Goal: Information Seeking & Learning: Check status

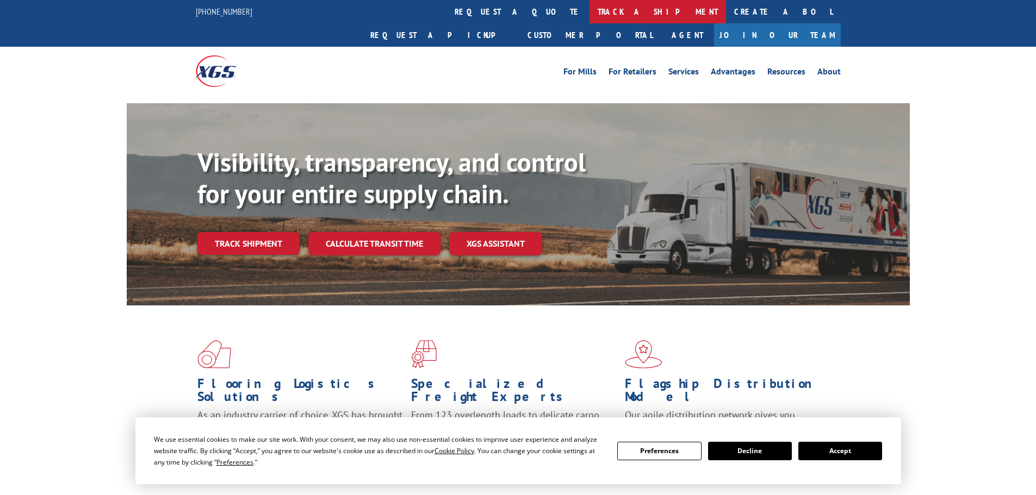
click at [589, 7] on link "track a shipment" at bounding box center [657, 11] width 136 height 23
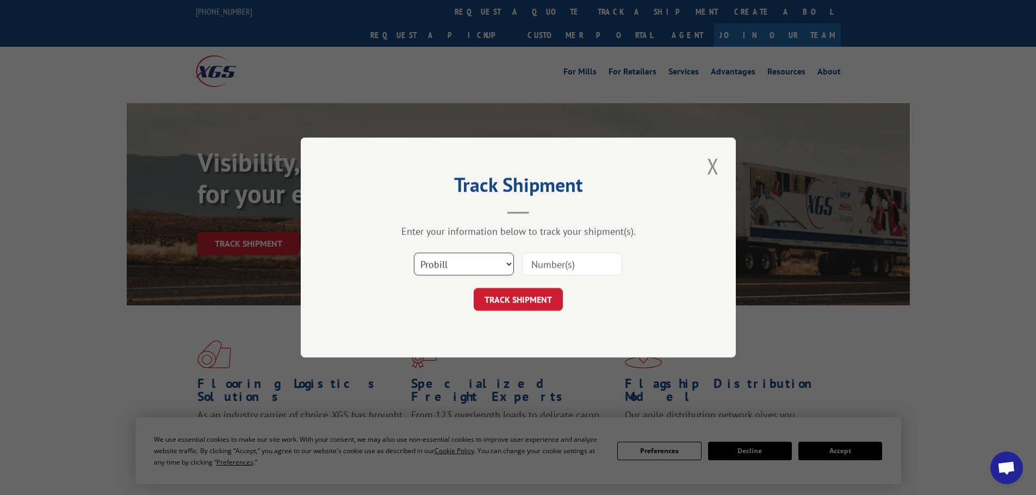
click at [473, 263] on select "Select category... Probill BOL PO" at bounding box center [464, 264] width 100 height 23
click at [414, 253] on select "Select category... Probill BOL PO" at bounding box center [464, 264] width 100 height 23
click at [471, 270] on select "Select category... Probill BOL PO" at bounding box center [464, 264] width 100 height 23
select select "bol"
click at [414, 253] on select "Select category... Probill BOL PO" at bounding box center [464, 264] width 100 height 23
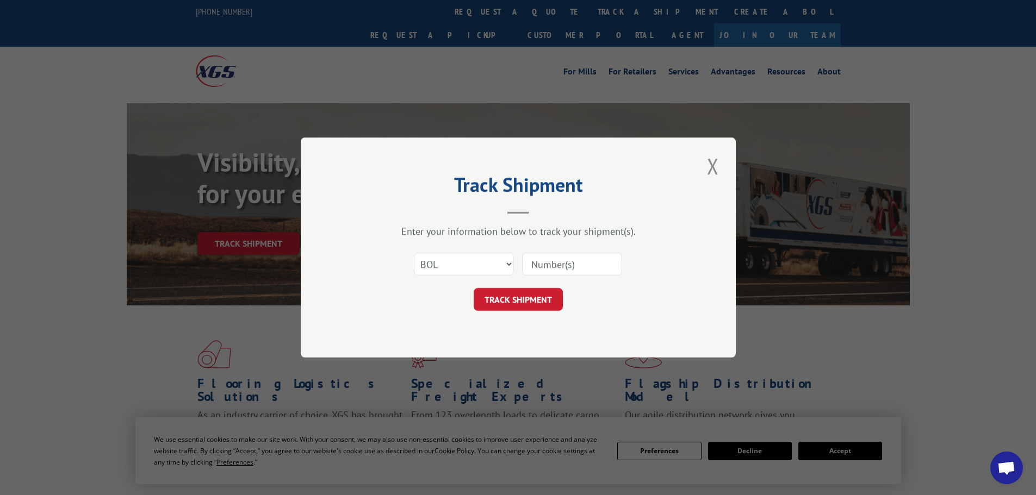
click at [566, 264] on input at bounding box center [572, 264] width 100 height 23
type input "5946541 5946040 5951830"
click button "TRACK SHIPMENT" at bounding box center [517, 299] width 89 height 23
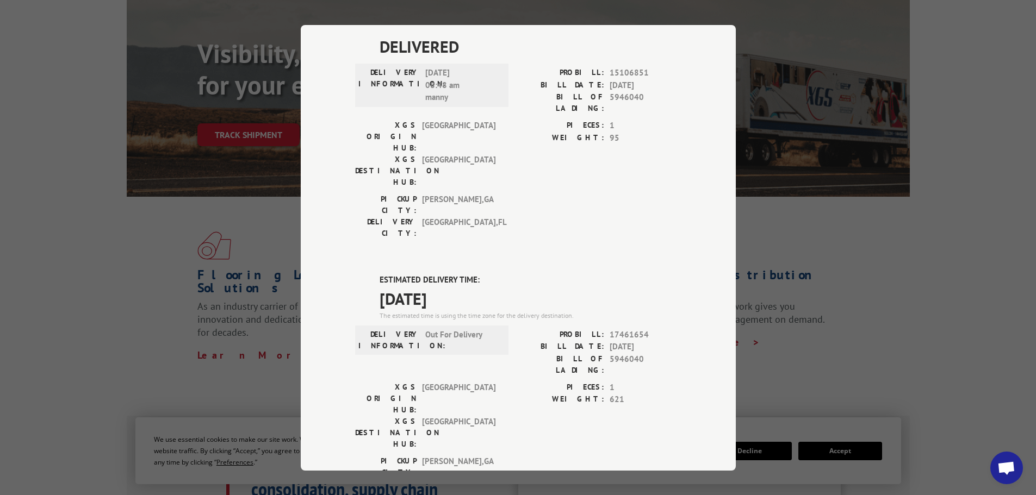
scroll to position [7, 0]
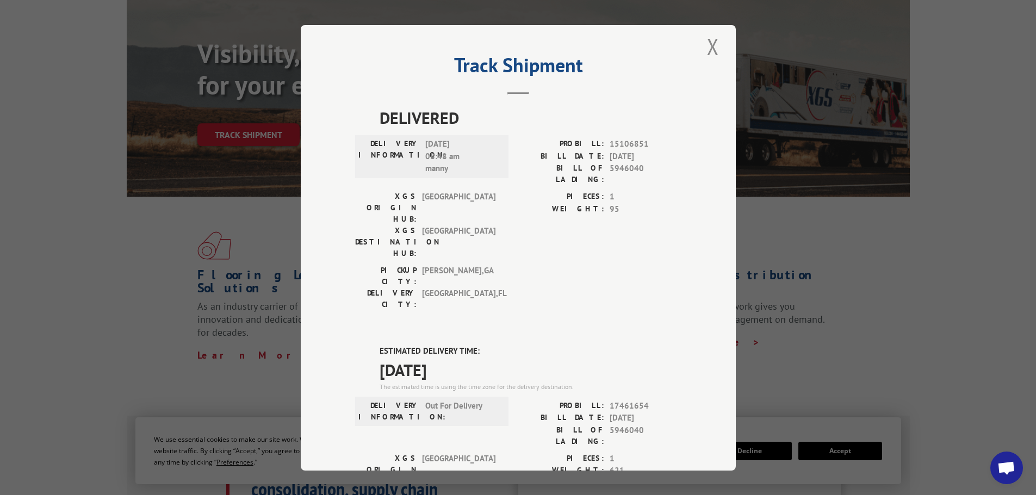
click at [716, 49] on button "Close modal" at bounding box center [712, 47] width 18 height 30
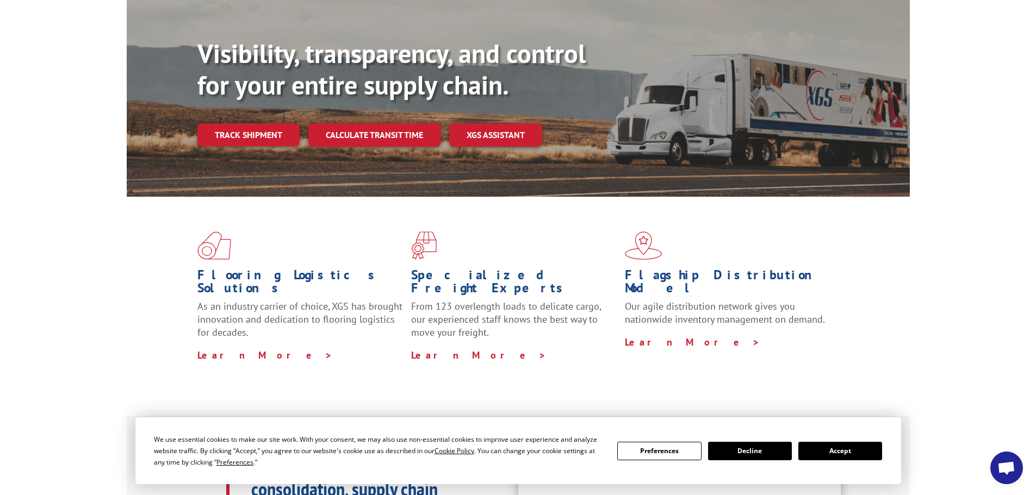
scroll to position [0, 0]
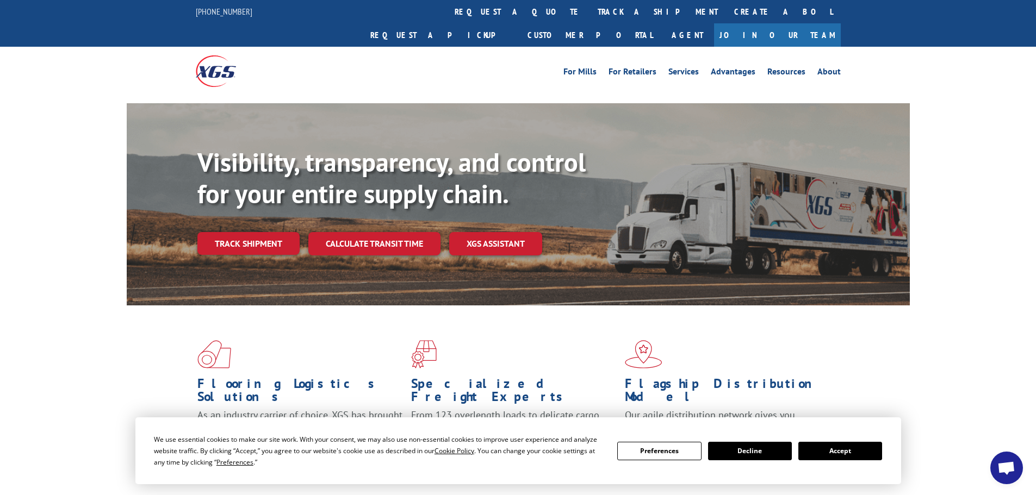
click at [589, 6] on link "track a shipment" at bounding box center [657, 11] width 136 height 23
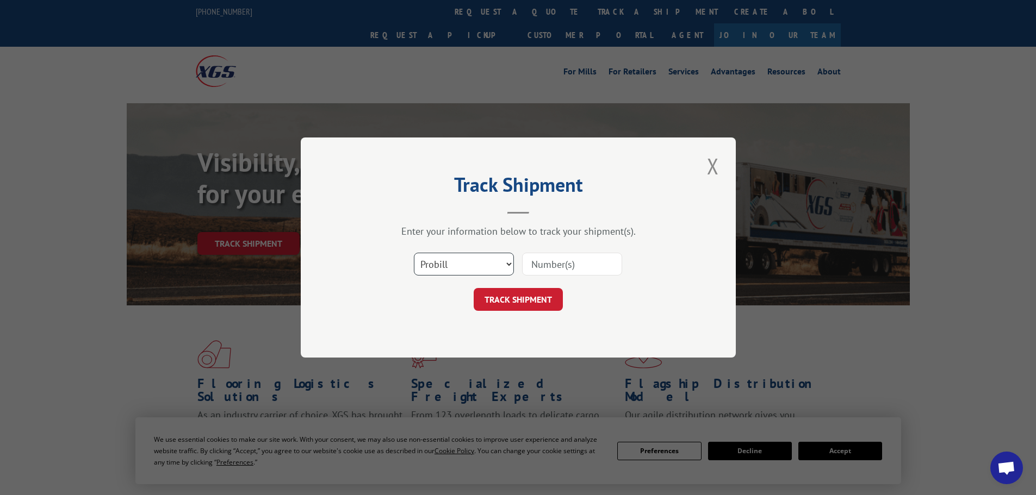
click at [476, 271] on select "Select category... Probill BOL PO" at bounding box center [464, 264] width 100 height 23
select select "bol"
click at [414, 253] on select "Select category... Probill BOL PO" at bounding box center [464, 264] width 100 height 23
click at [563, 264] on input at bounding box center [572, 264] width 100 height 23
paste input "5954491"
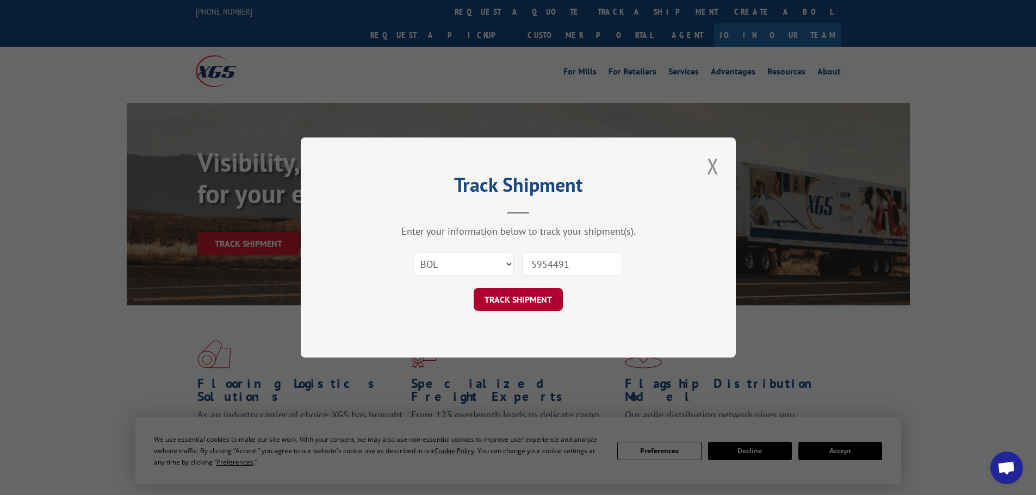
type input "5954491"
click at [544, 289] on button "TRACK SHIPMENT" at bounding box center [517, 299] width 89 height 23
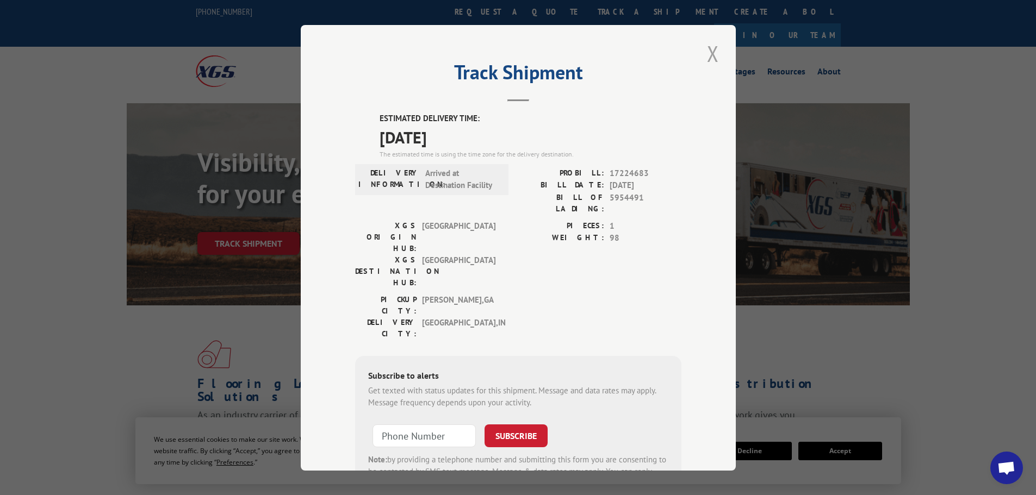
click at [714, 51] on button "Close modal" at bounding box center [712, 54] width 18 height 30
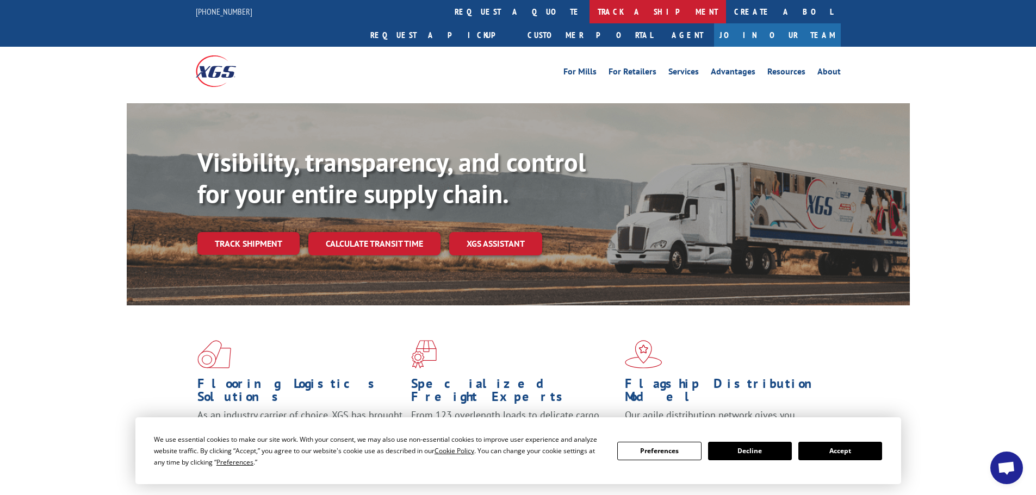
click at [589, 13] on link "track a shipment" at bounding box center [657, 11] width 136 height 23
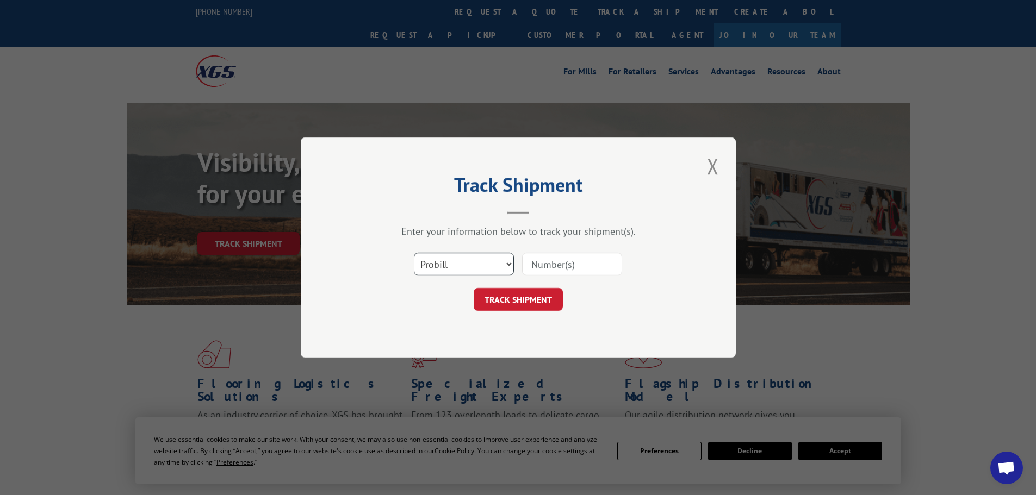
click at [496, 271] on select "Select category... Probill BOL PO" at bounding box center [464, 264] width 100 height 23
select select "bol"
click at [414, 253] on select "Select category... Probill BOL PO" at bounding box center [464, 264] width 100 height 23
click at [579, 268] on input at bounding box center [572, 264] width 100 height 23
paste input "5954148"
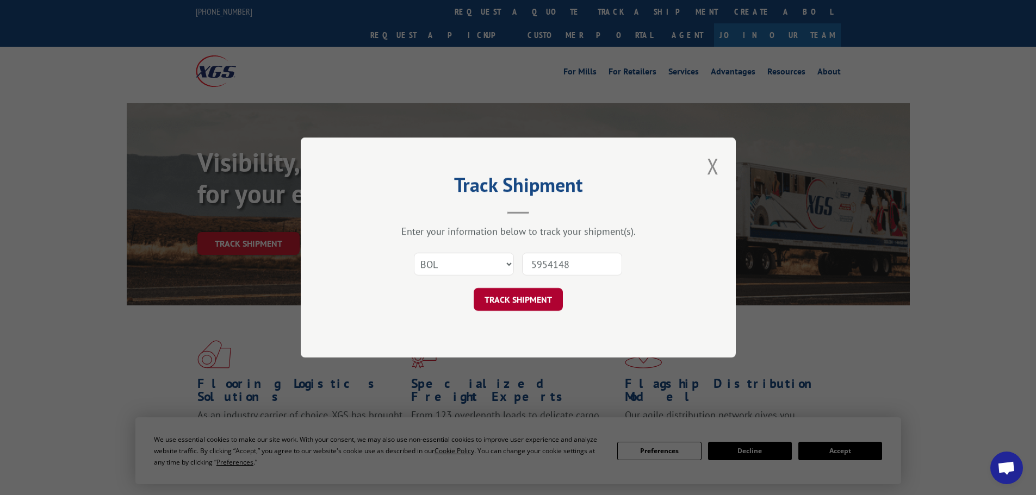
type input "5954148"
click at [541, 298] on button "TRACK SHIPMENT" at bounding box center [517, 299] width 89 height 23
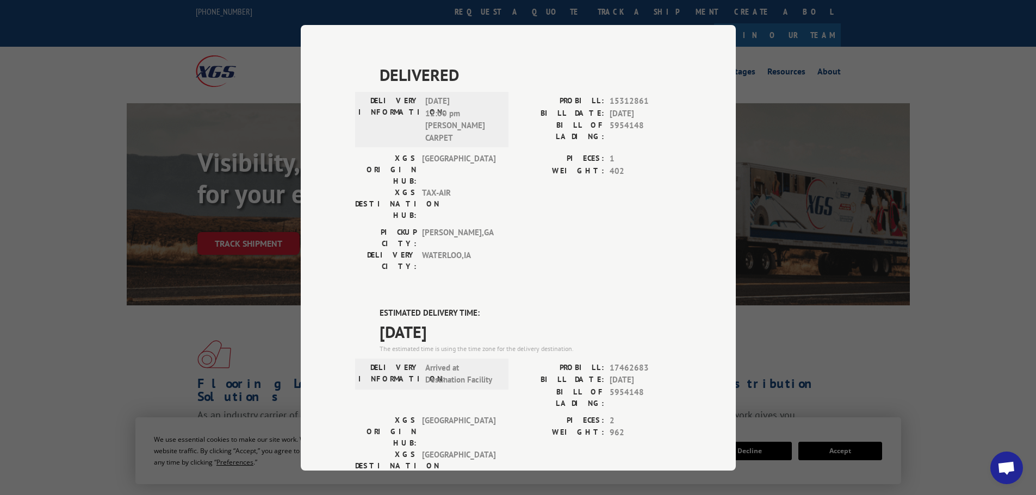
scroll to position [586, 0]
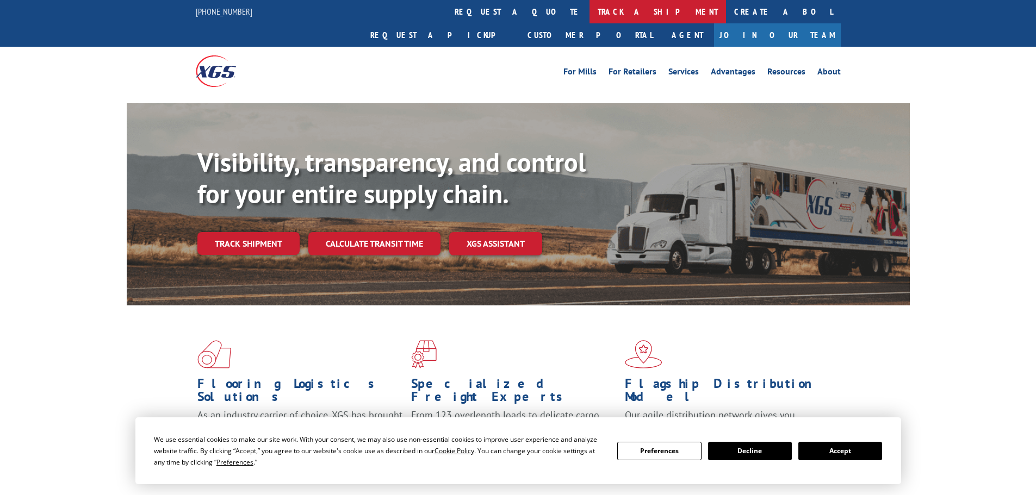
click at [589, 18] on link "track a shipment" at bounding box center [657, 11] width 136 height 23
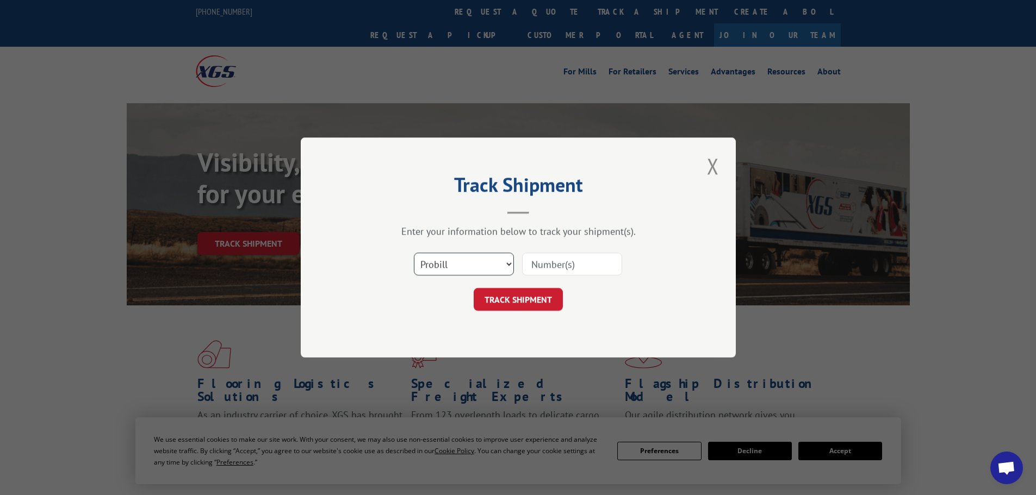
click at [445, 264] on select "Select category... Probill BOL PO" at bounding box center [464, 264] width 100 height 23
select select "bol"
click at [414, 253] on select "Select category... Probill BOL PO" at bounding box center [464, 264] width 100 height 23
click at [550, 269] on input at bounding box center [572, 264] width 100 height 23
type input "5951599"
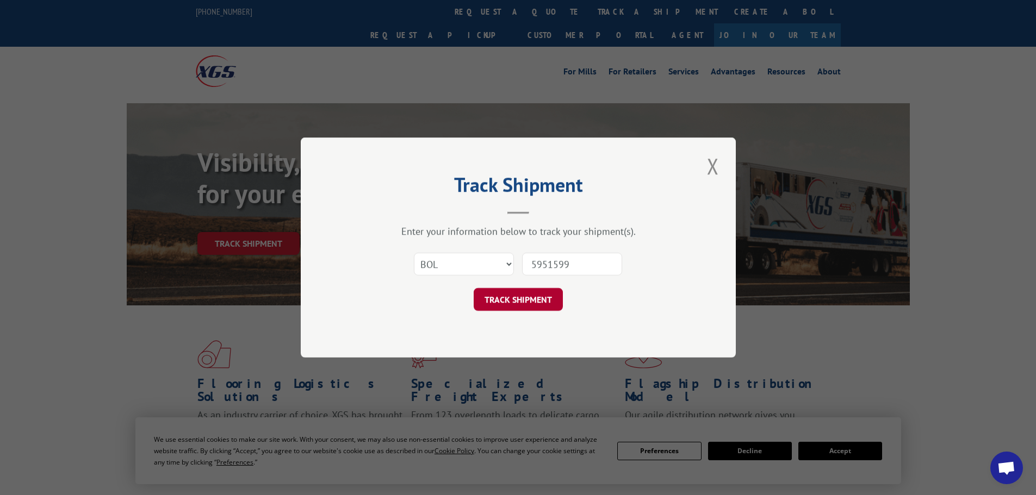
click at [496, 299] on button "TRACK SHIPMENT" at bounding box center [517, 299] width 89 height 23
